Goal: Task Accomplishment & Management: Use online tool/utility

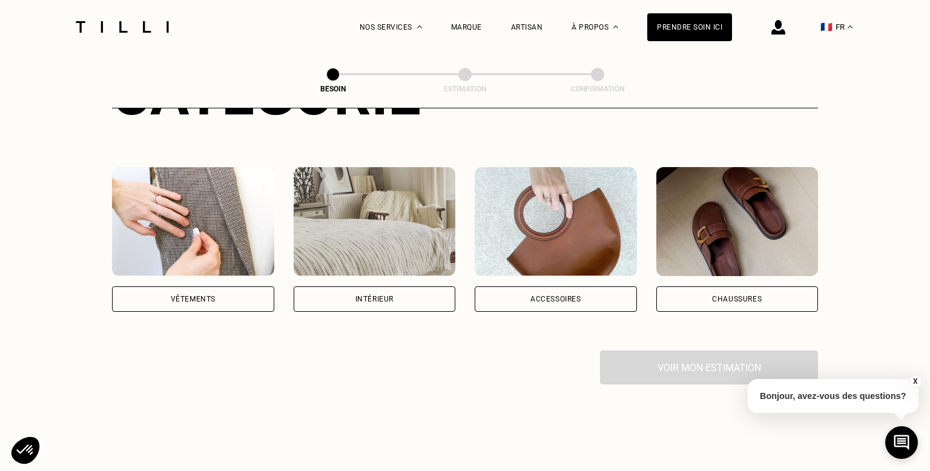
scroll to position [194, 0]
click at [578, 288] on div "Accessoires" at bounding box center [556, 298] width 162 height 25
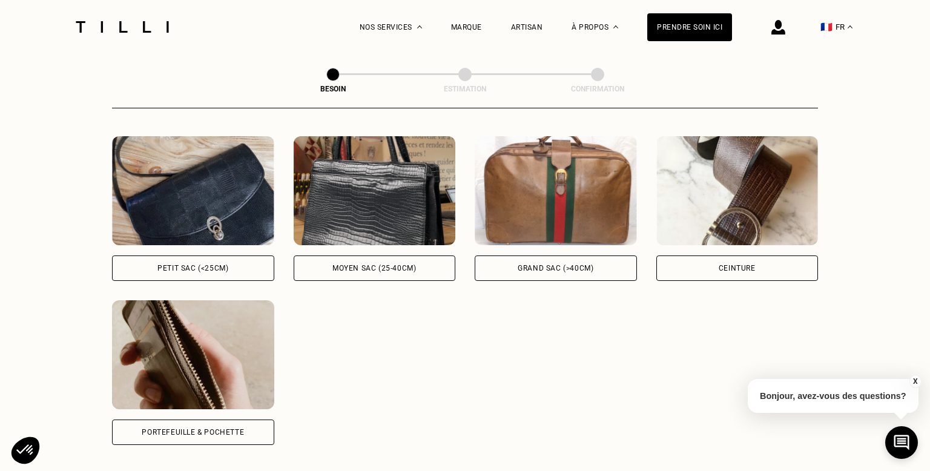
scroll to position [554, 0]
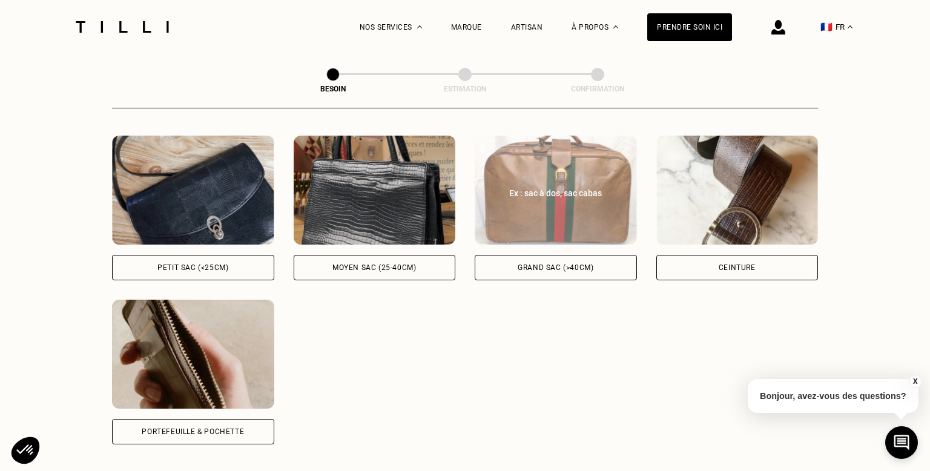
click at [584, 264] on div "Grand sac (>40cm)" at bounding box center [556, 267] width 76 height 7
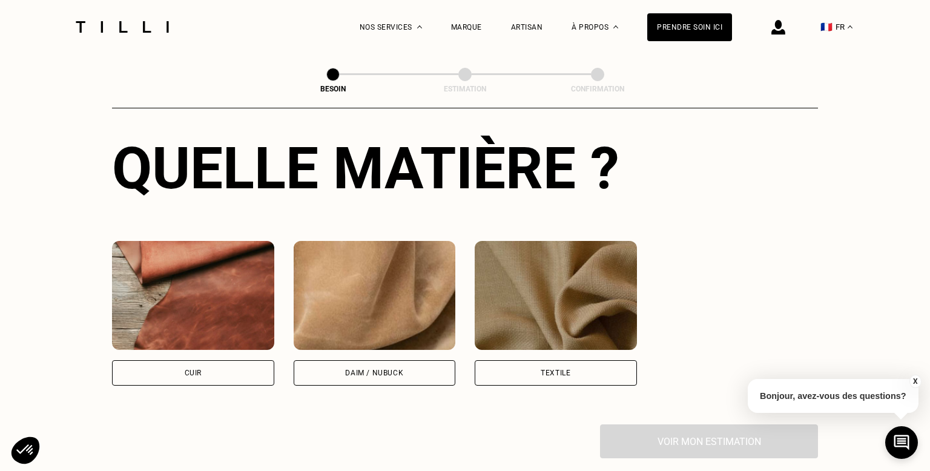
scroll to position [943, 0]
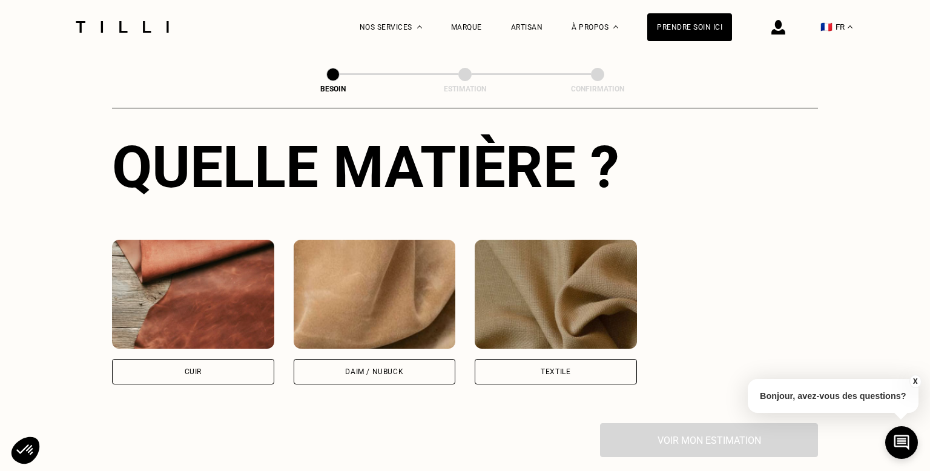
click at [611, 359] on div "Textile" at bounding box center [556, 371] width 162 height 25
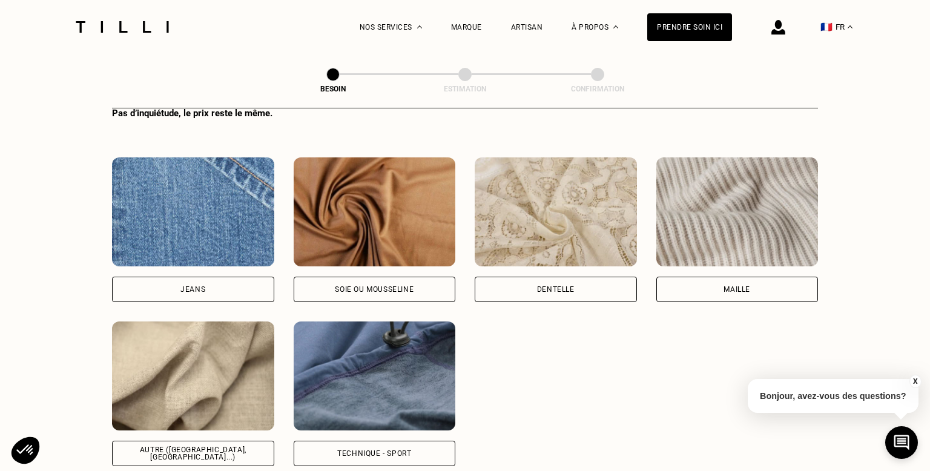
scroll to position [1361, 0]
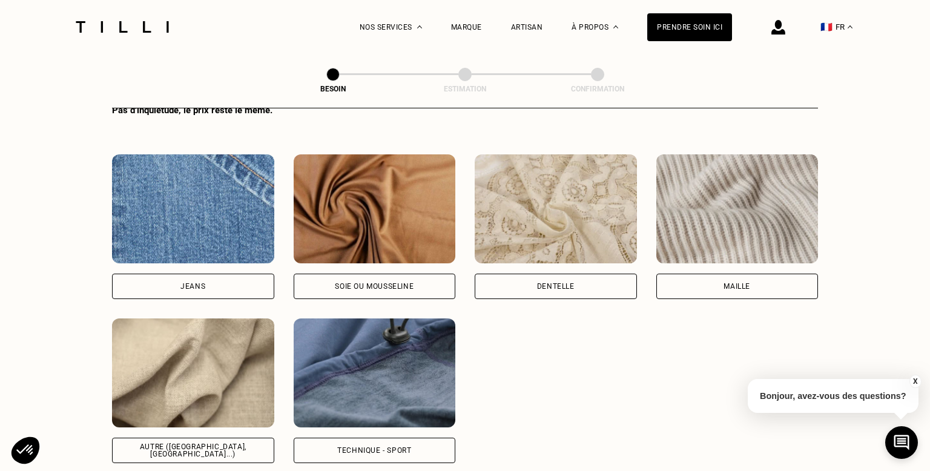
click at [215, 443] on div "Autre (coton, jersey...)" at bounding box center [193, 450] width 142 height 15
select select "FR"
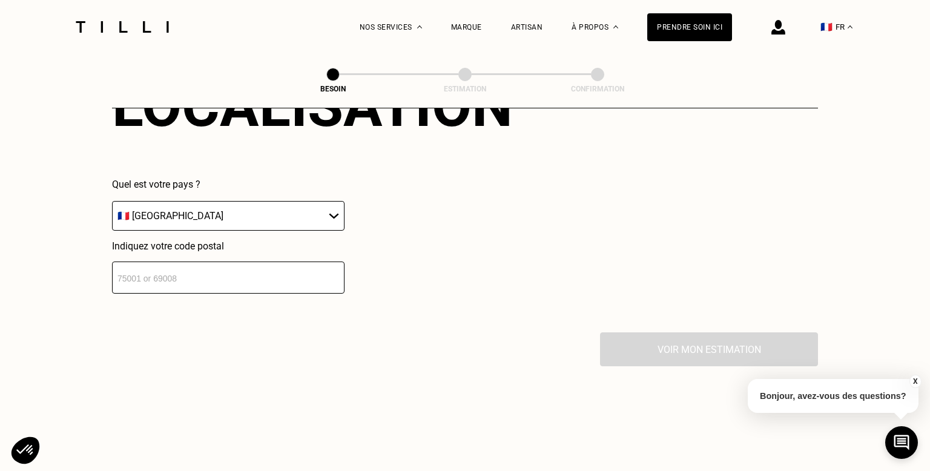
scroll to position [1831, 0]
click at [293, 260] on input "number" at bounding box center [228, 276] width 232 height 32
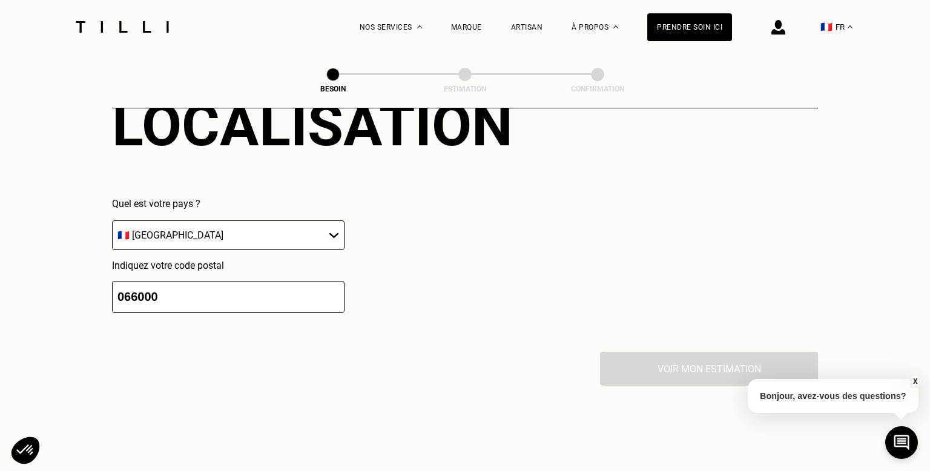
scroll to position [1807, 0]
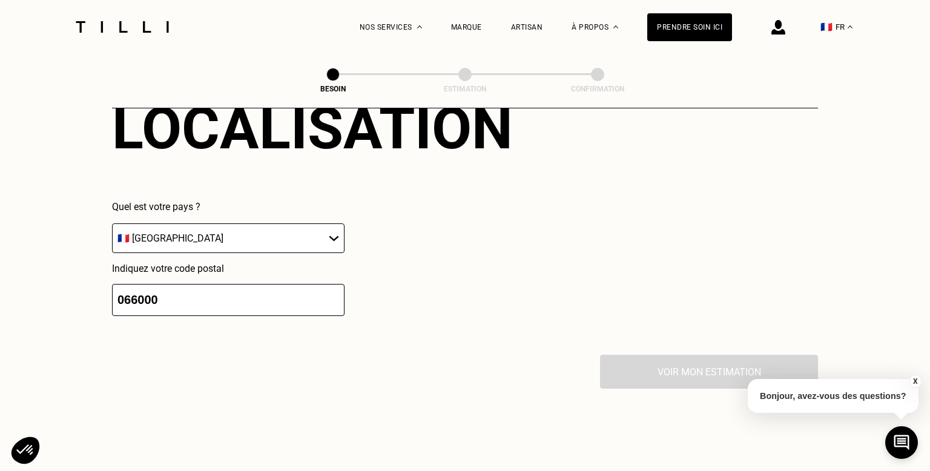
click at [235, 284] on input "066000" at bounding box center [228, 300] width 232 height 32
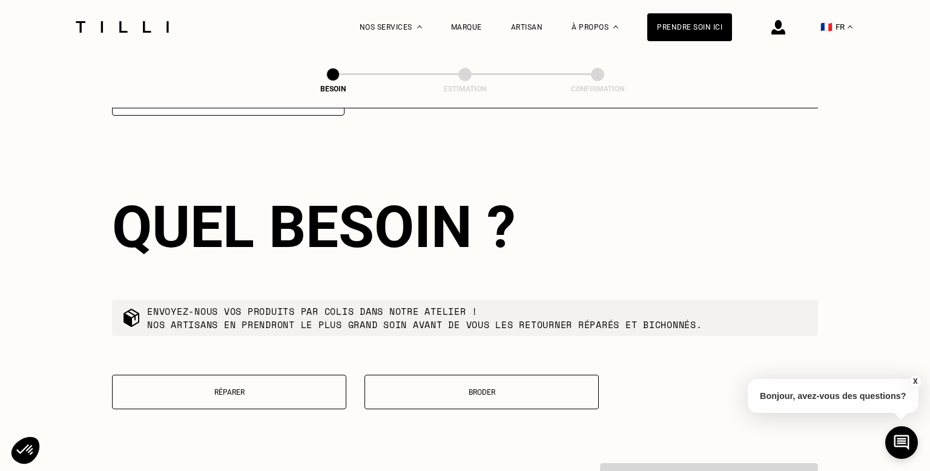
scroll to position [2008, 0]
type input "06600"
click at [263, 387] on p "Réparer" at bounding box center [229, 391] width 221 height 8
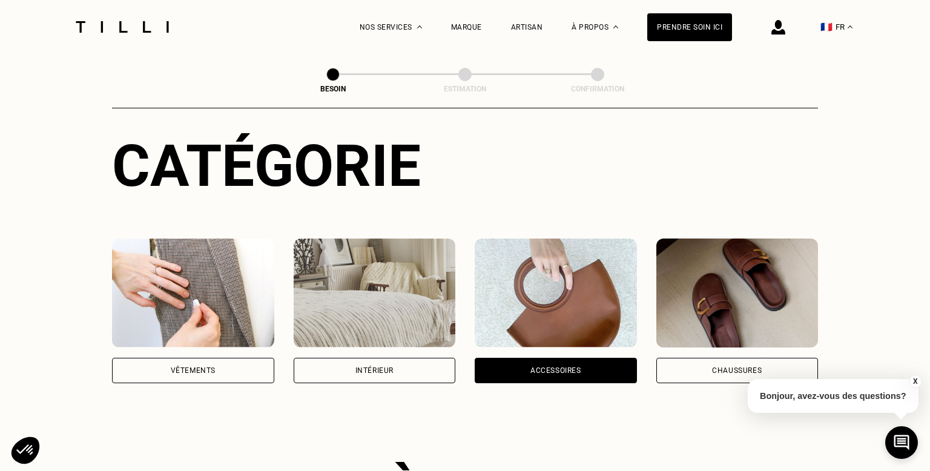
scroll to position [0, 0]
